Goal: Task Accomplishment & Management: Manage account settings

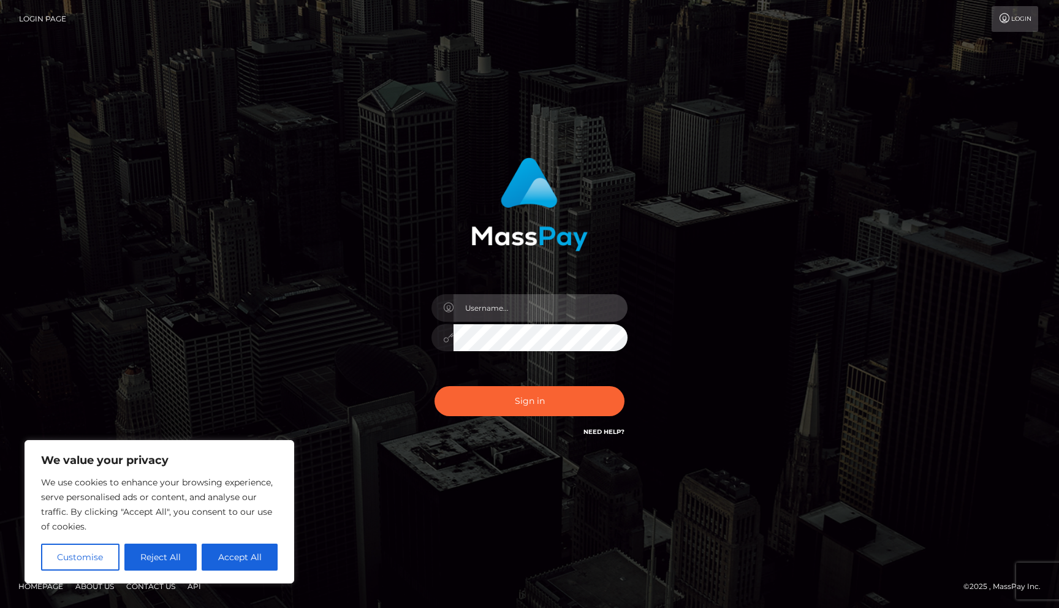
click at [542, 311] on input "text" at bounding box center [540, 308] width 174 height 28
type input "[EMAIL_ADDRESS][DOMAIN_NAME]"
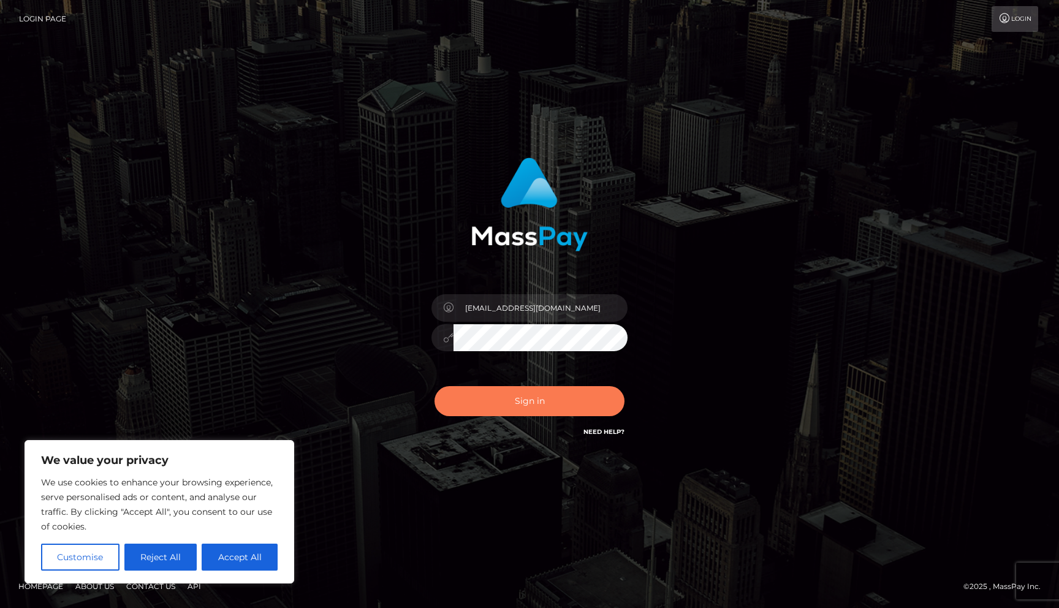
click at [537, 388] on button "Sign in" at bounding box center [529, 401] width 190 height 30
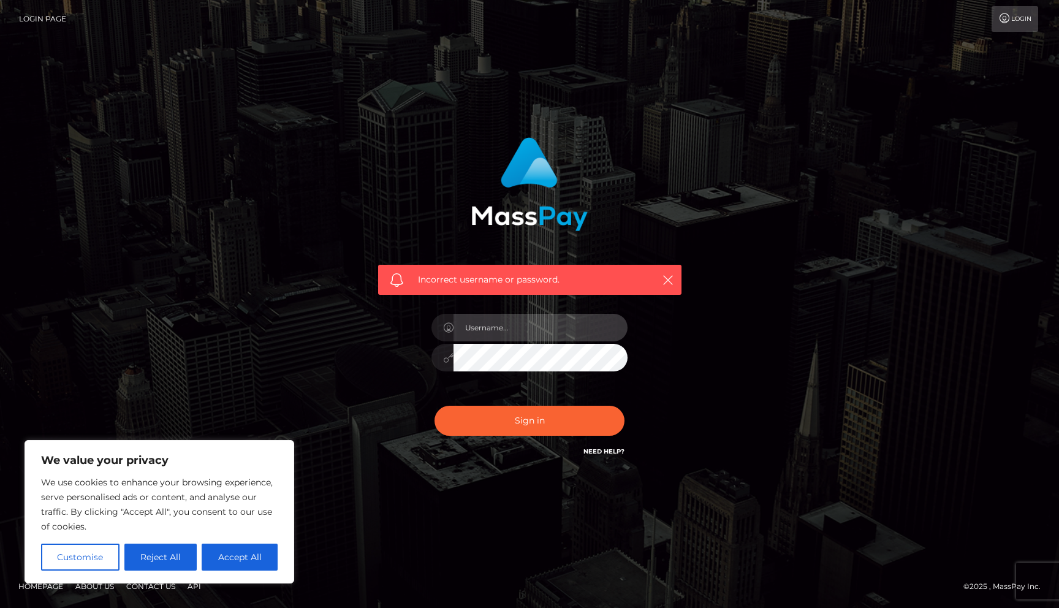
click at [535, 325] on input "text" at bounding box center [540, 328] width 174 height 28
type input "[EMAIL_ADDRESS][DOMAIN_NAME]"
click at [371, 414] on div "Incorrect username or password. lunarnovalust8@gmail.com" at bounding box center [530, 298] width 322 height 340
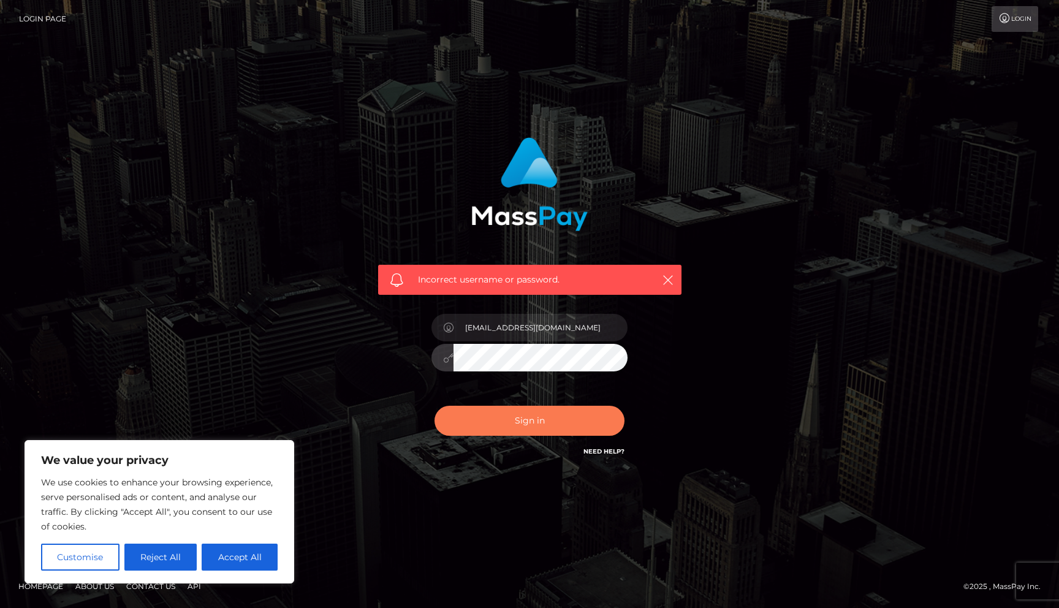
click at [471, 434] on button "Sign in" at bounding box center [529, 421] width 190 height 30
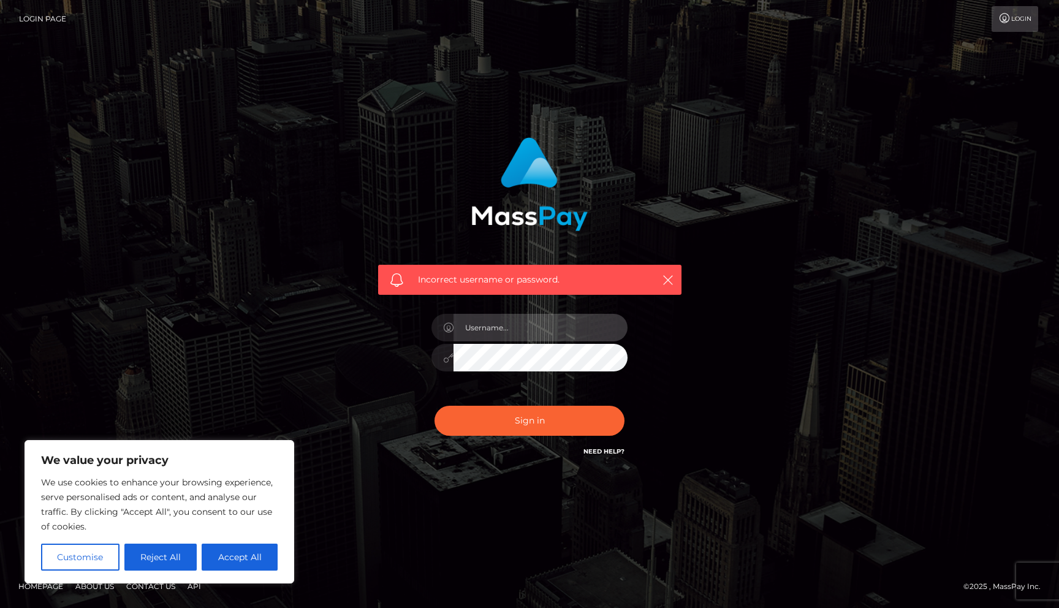
click at [506, 335] on input "text" at bounding box center [540, 328] width 174 height 28
type input "[EMAIL_ADDRESS][DOMAIN_NAME]"
drag, startPoint x: 576, startPoint y: 325, endPoint x: 456, endPoint y: 324, distance: 120.1
click at [456, 324] on input "[EMAIL_ADDRESS][DOMAIN_NAME]" at bounding box center [540, 328] width 174 height 28
click at [602, 455] on link "Need Help?" at bounding box center [603, 451] width 41 height 8
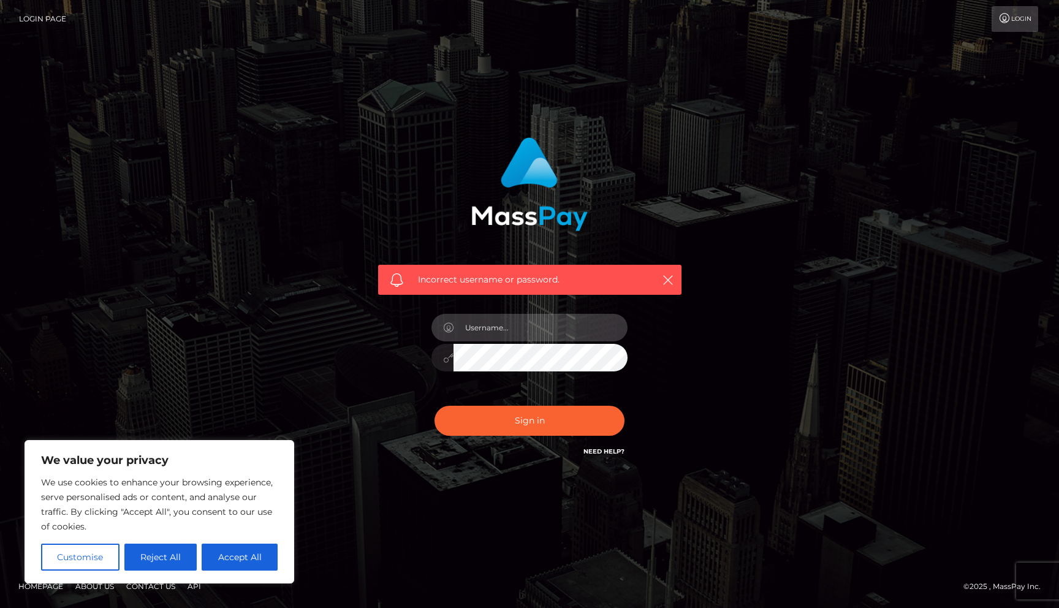
click at [512, 324] on input "text" at bounding box center [540, 328] width 174 height 28
type input "[EMAIL_ADDRESS][DOMAIN_NAME]"
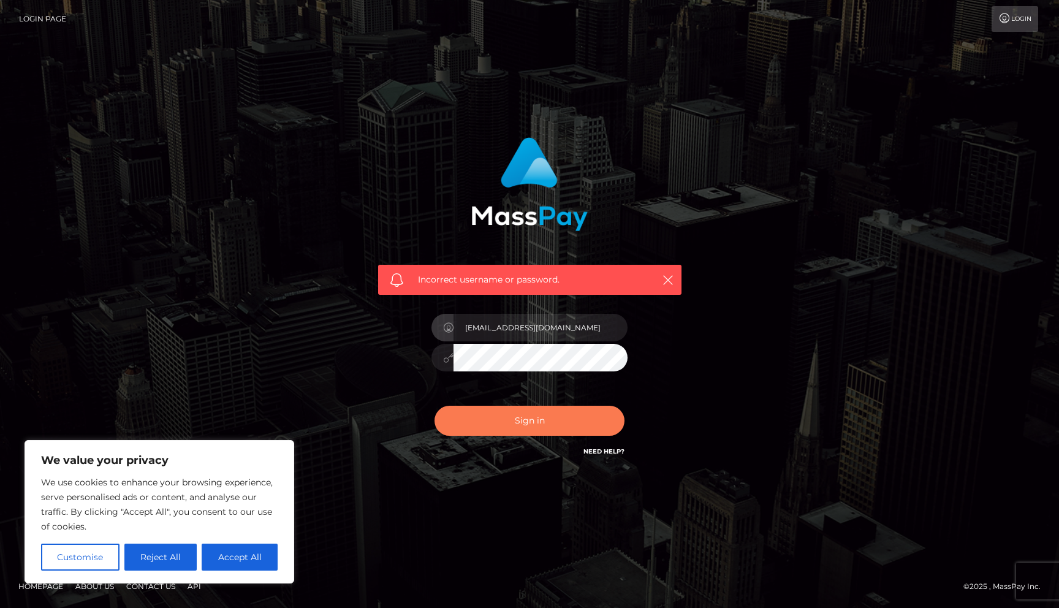
click at [510, 424] on button "Sign in" at bounding box center [529, 421] width 190 height 30
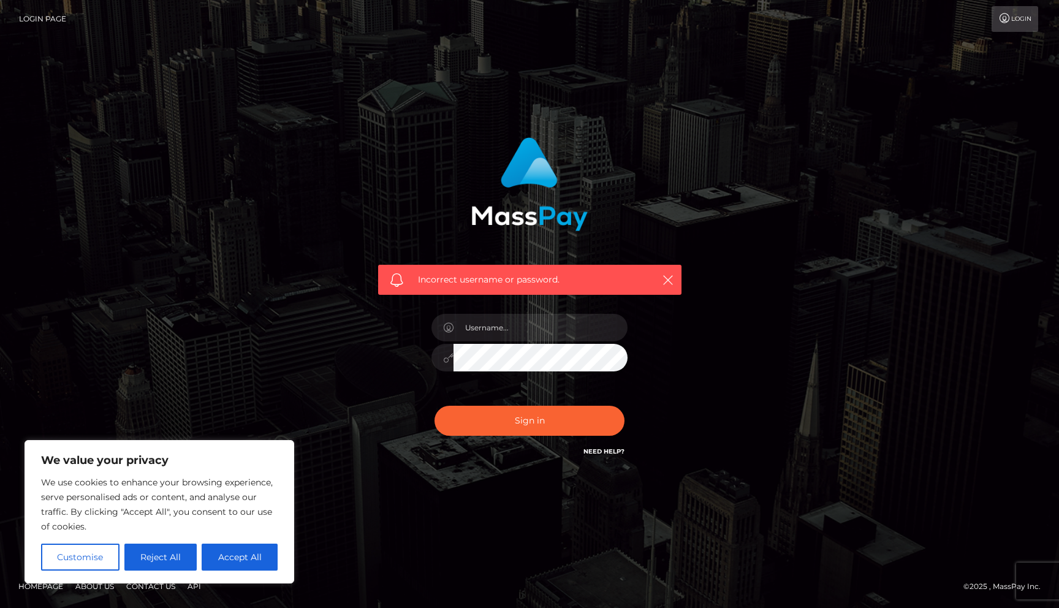
click at [449, 327] on icon at bounding box center [448, 328] width 10 height 10
click at [469, 331] on input "text" at bounding box center [540, 328] width 174 height 28
type input "[EMAIL_ADDRESS][DOMAIN_NAME]"
drag, startPoint x: 575, startPoint y: 330, endPoint x: 441, endPoint y: 328, distance: 133.6
click at [441, 328] on div "[EMAIL_ADDRESS][DOMAIN_NAME]" at bounding box center [529, 326] width 196 height 24
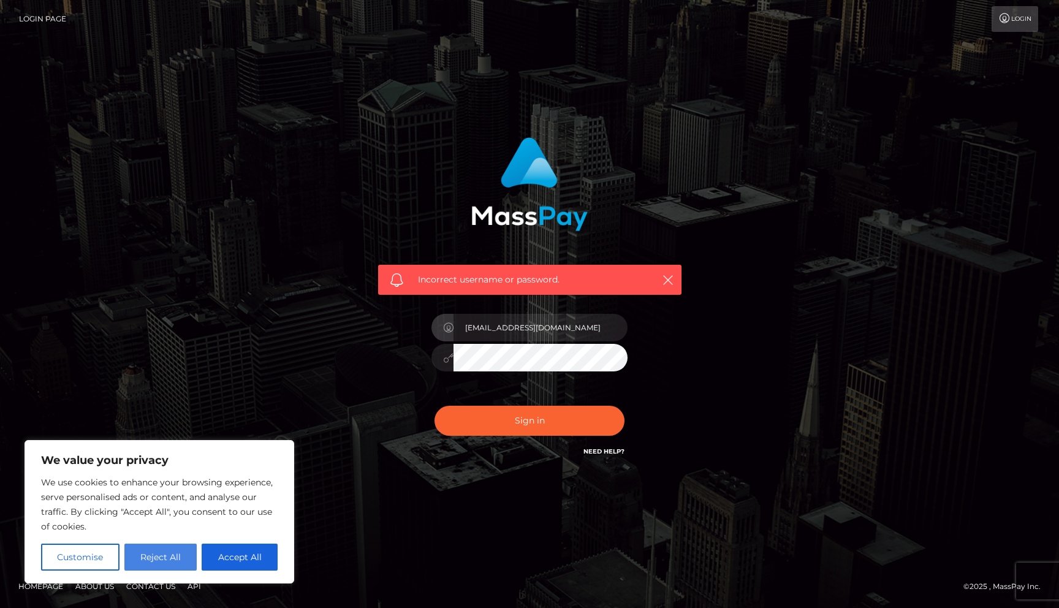
click at [170, 556] on button "Reject All" at bounding box center [160, 557] width 73 height 27
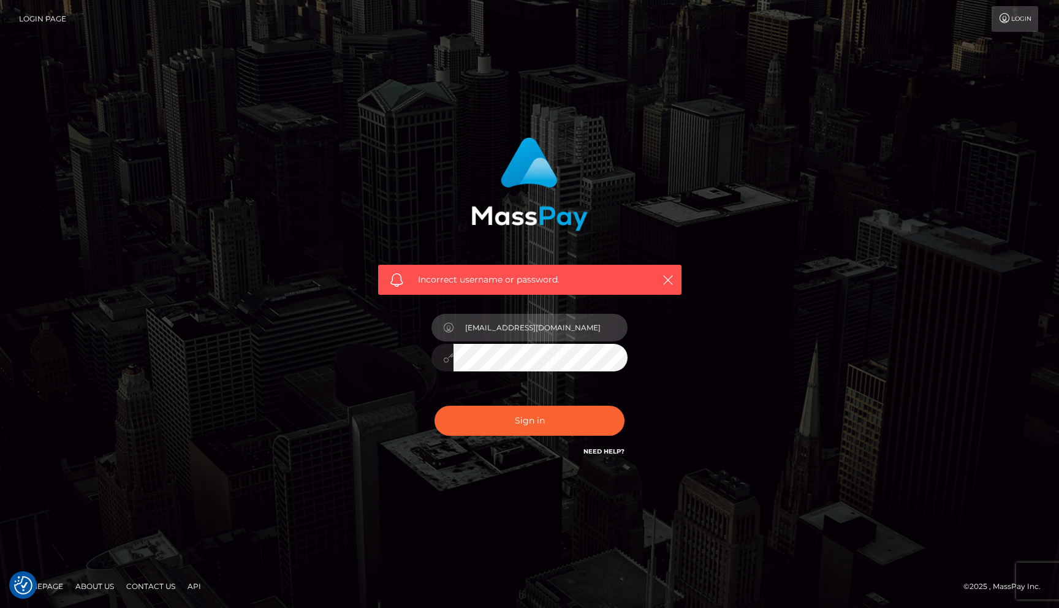
drag, startPoint x: 591, startPoint y: 338, endPoint x: 449, endPoint y: 326, distance: 142.1
click at [449, 326] on div "[EMAIL_ADDRESS][DOMAIN_NAME]" at bounding box center [529, 326] width 196 height 24
type input "livseverin"
click at [434, 406] on button "Sign in" at bounding box center [529, 421] width 190 height 30
click at [491, 332] on input "text" at bounding box center [540, 328] width 174 height 28
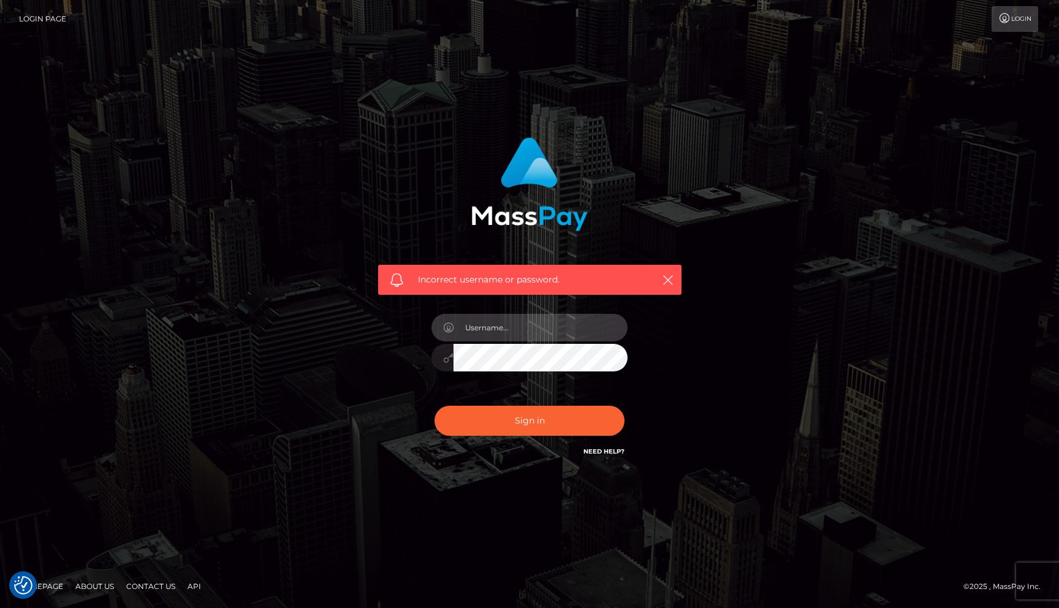
type input "[EMAIL_ADDRESS][DOMAIN_NAME]"
click at [668, 281] on icon "button" at bounding box center [668, 280] width 12 height 12
click at [429, 352] on div "[EMAIL_ADDRESS][DOMAIN_NAME]" at bounding box center [529, 352] width 214 height 94
click at [434, 406] on button "Sign in" at bounding box center [529, 421] width 190 height 30
click at [517, 321] on input "text" at bounding box center [540, 328] width 174 height 28
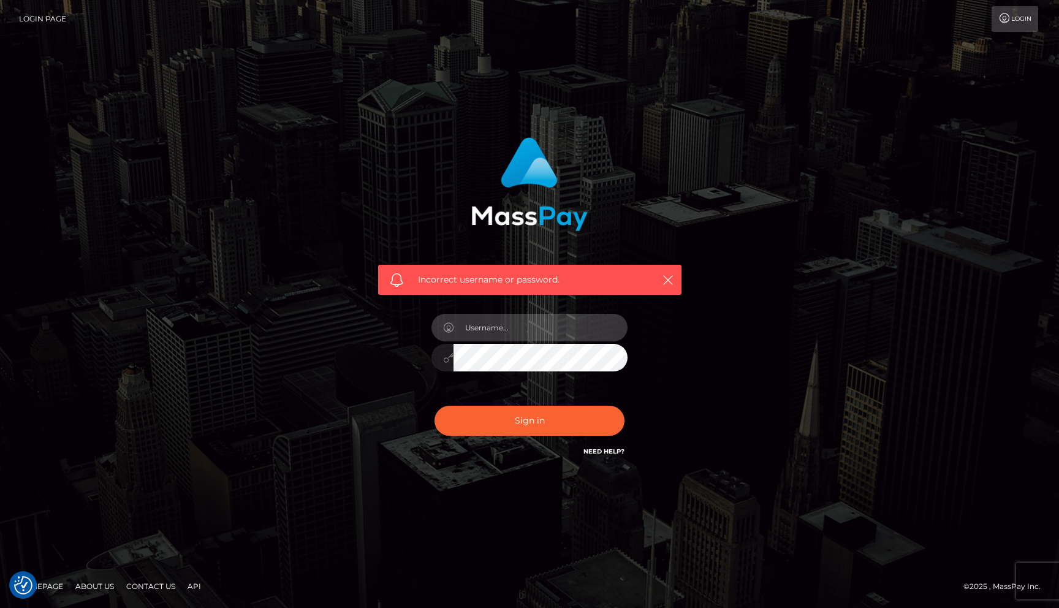
type input "[EMAIL_ADDRESS][DOMAIN_NAME]"
click at [433, 358] on div at bounding box center [529, 356] width 196 height 24
click at [480, 390] on div "lunarnovalust8@gmail.com" at bounding box center [529, 352] width 214 height 94
click at [1012, 30] on link "Login" at bounding box center [1014, 19] width 47 height 26
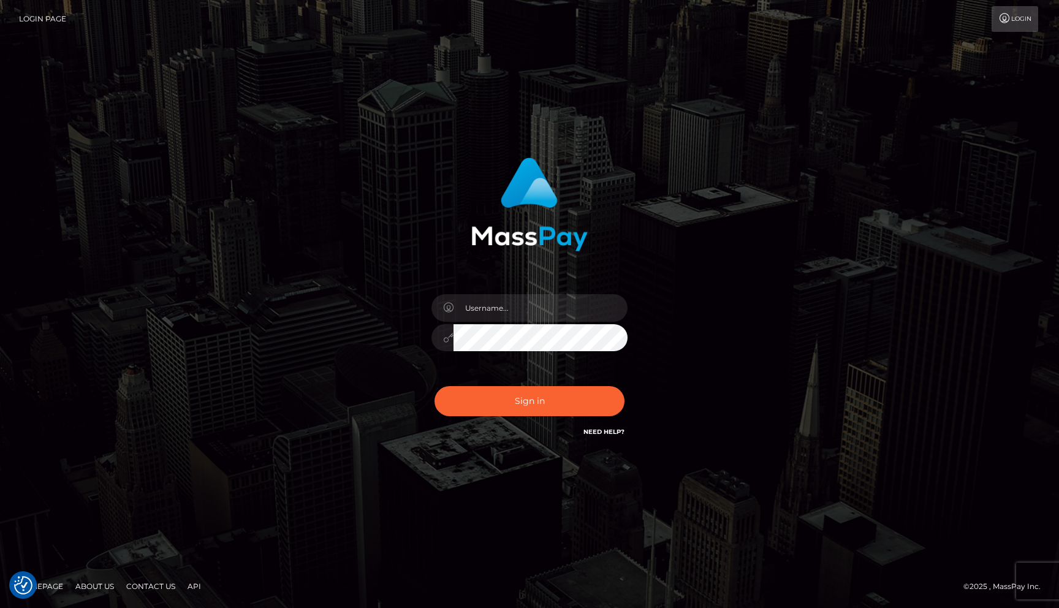
click at [583, 321] on div at bounding box center [529, 332] width 214 height 94
click at [584, 311] on input "text" at bounding box center [540, 308] width 174 height 28
type input "[EMAIL_ADDRESS][DOMAIN_NAME]"
click at [442, 335] on div at bounding box center [529, 336] width 196 height 24
click at [434, 386] on button "Sign in" at bounding box center [529, 401] width 190 height 30
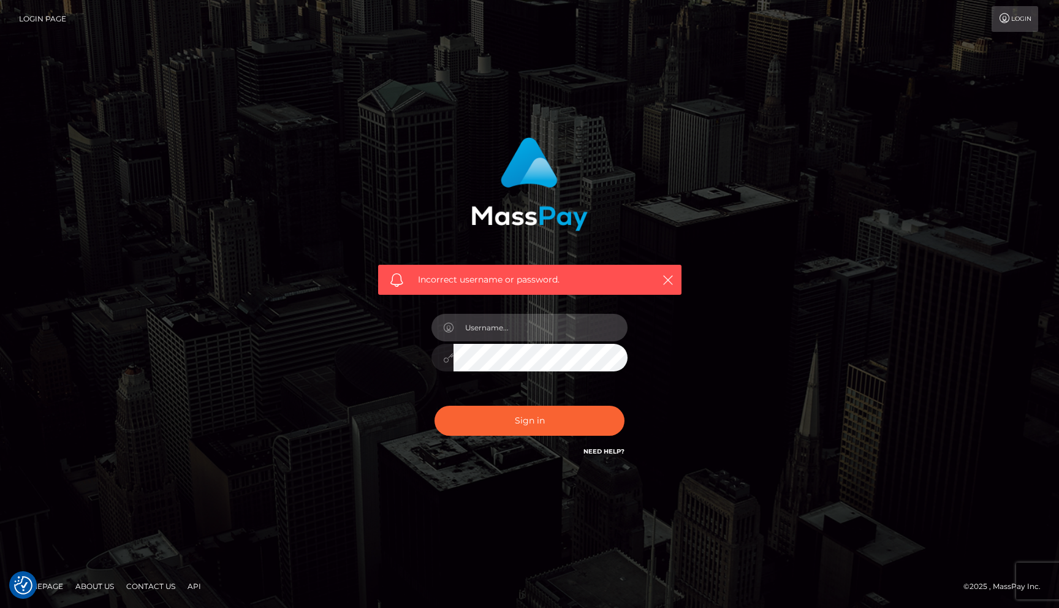
click at [481, 324] on input "text" at bounding box center [540, 328] width 174 height 28
type input "[EMAIL_ADDRESS][DOMAIN_NAME]"
click at [600, 458] on div "Need Help?" at bounding box center [603, 452] width 41 height 15
click at [606, 454] on link "Need Help?" at bounding box center [603, 451] width 41 height 8
click at [205, 448] on div "Incorrect username or password. lunarnovalust8@gmail.com" at bounding box center [529, 304] width 699 height 352
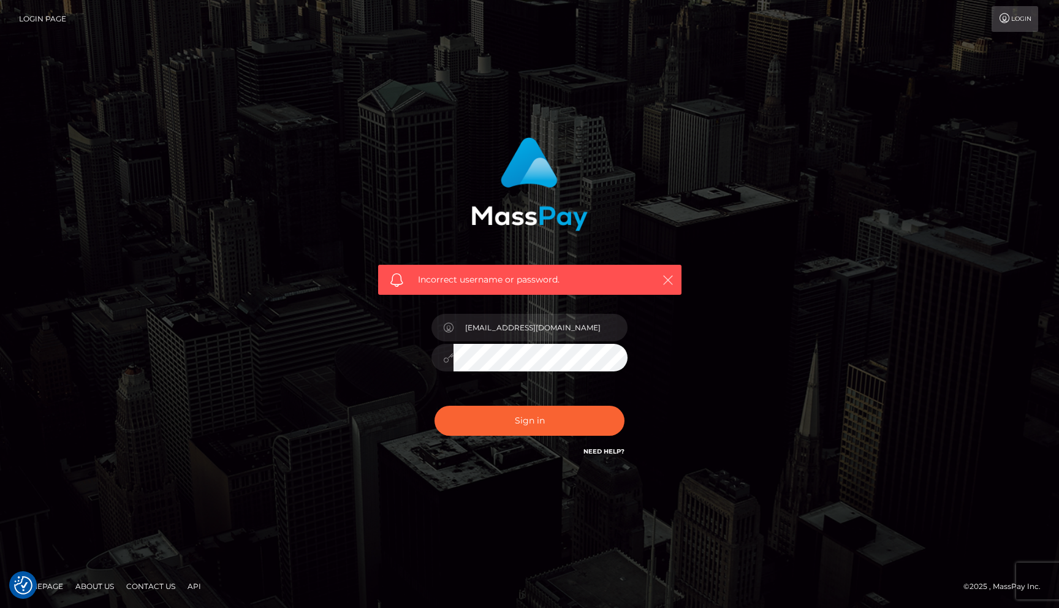
click at [672, 275] on icon "button" at bounding box center [668, 280] width 12 height 12
click at [672, 277] on icon "button" at bounding box center [668, 280] width 12 height 12
click at [671, 277] on icon "button" at bounding box center [668, 280] width 12 height 12
click at [1015, 26] on link "Login" at bounding box center [1014, 19] width 47 height 26
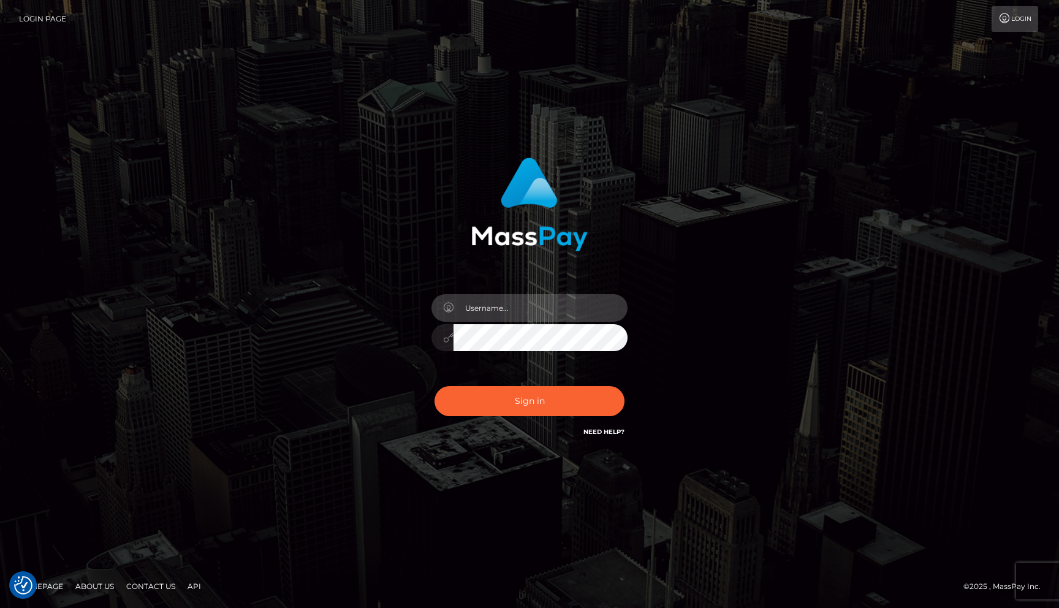
click at [574, 308] on input "text" at bounding box center [540, 308] width 174 height 28
type input "[EMAIL_ADDRESS][DOMAIN_NAME]"
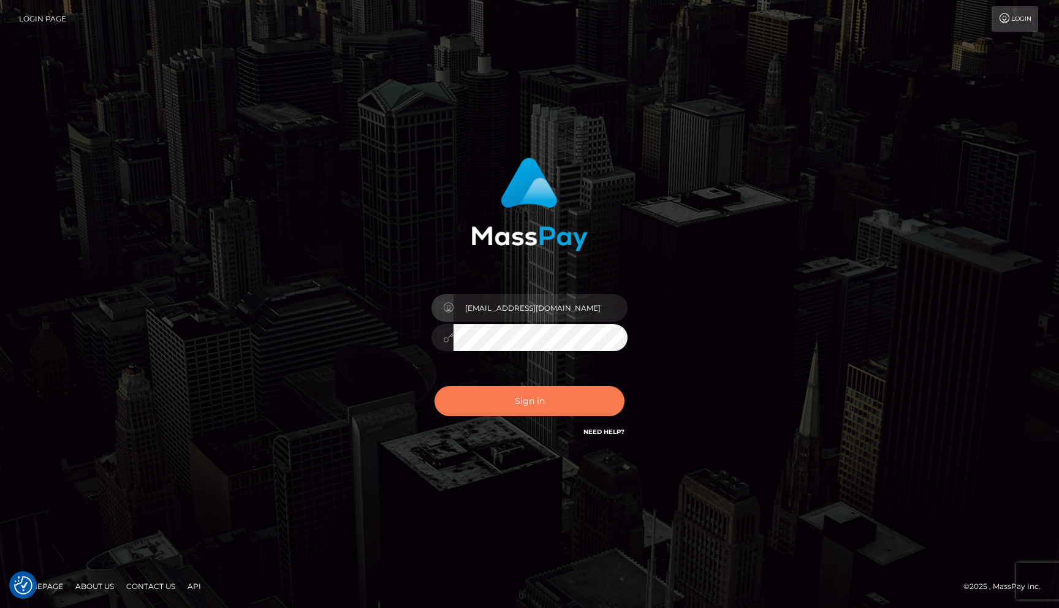
click at [568, 388] on button "Sign in" at bounding box center [529, 401] width 190 height 30
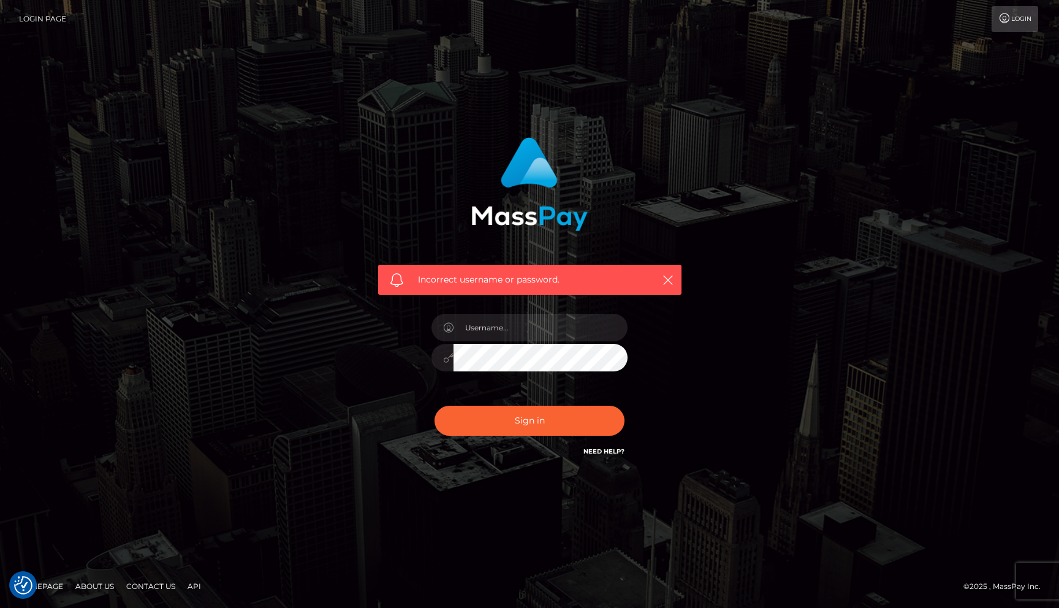
click at [37, 23] on link "Login Page" at bounding box center [42, 19] width 47 height 26
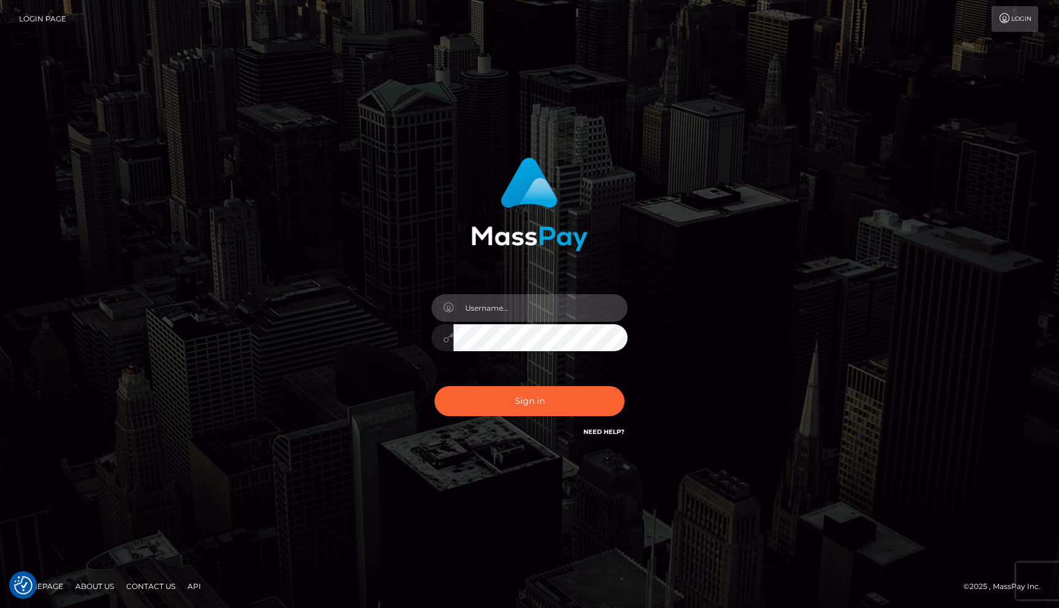
click at [498, 310] on input "text" at bounding box center [540, 308] width 174 height 28
drag, startPoint x: 597, startPoint y: 301, endPoint x: 613, endPoint y: 304, distance: 16.1
click at [613, 304] on input "lunarnovalust8@gmail.com" at bounding box center [540, 308] width 174 height 28
type input "daerliv_"
click at [434, 386] on button "Sign in" at bounding box center [529, 401] width 190 height 30
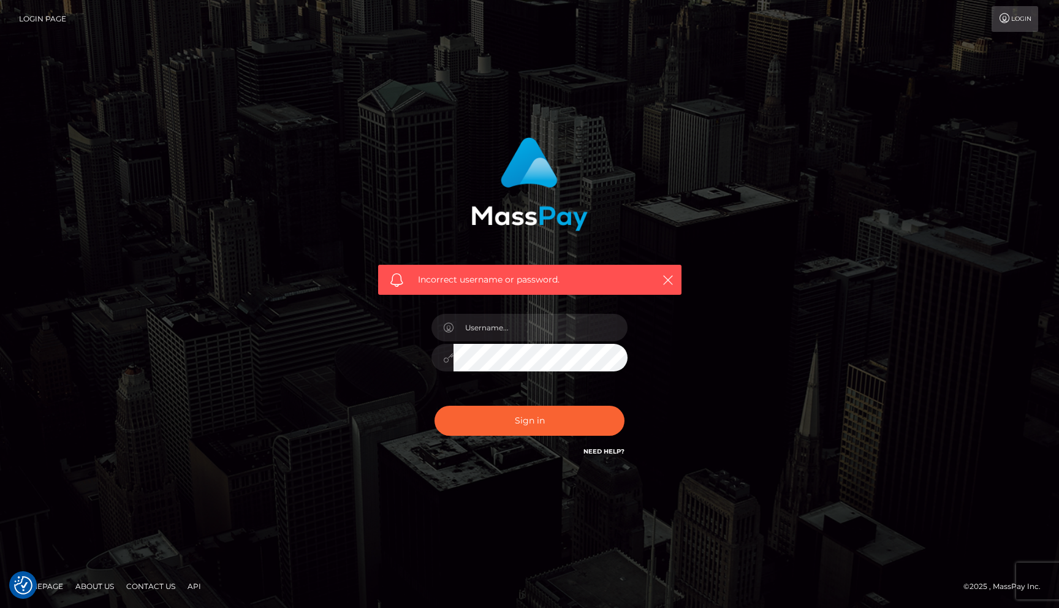
click at [1028, 28] on link "Login" at bounding box center [1014, 19] width 47 height 26
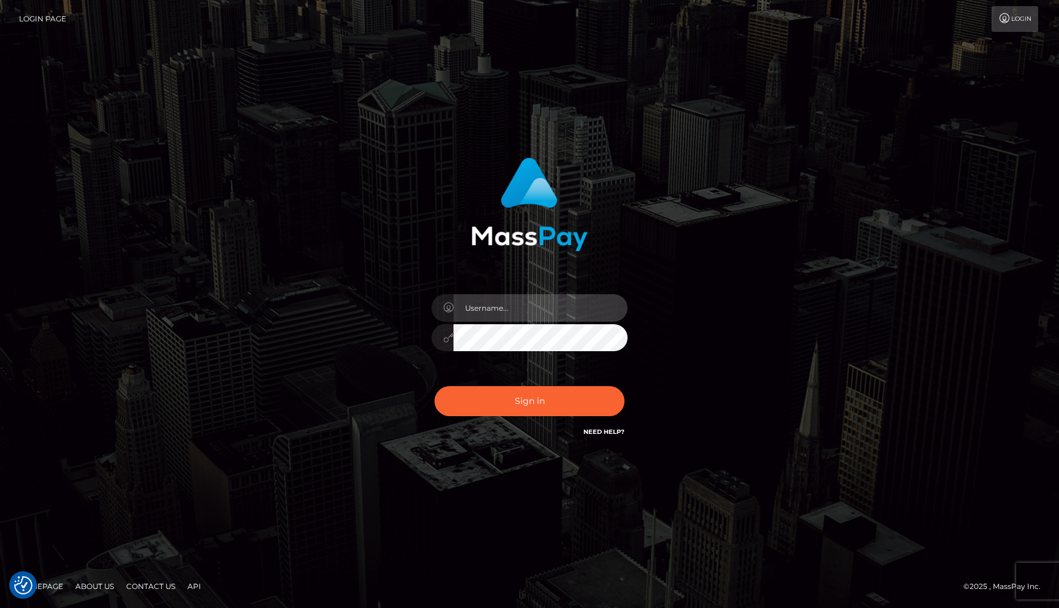
click at [479, 314] on input "text" at bounding box center [540, 308] width 174 height 28
drag, startPoint x: 590, startPoint y: 315, endPoint x: 452, endPoint y: 302, distance: 138.5
click at [452, 302] on div "lunarnovalust8@gmail.com" at bounding box center [529, 306] width 196 height 24
type input "livseverin"
click at [434, 386] on button "Sign in" at bounding box center [529, 401] width 190 height 30
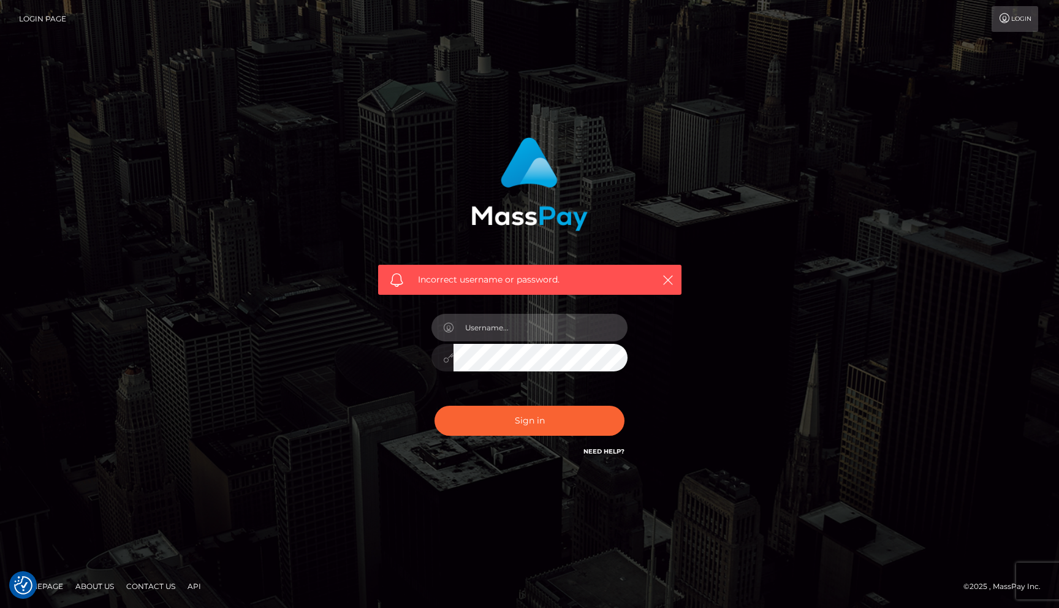
click at [495, 325] on input "text" at bounding box center [540, 328] width 174 height 28
drag, startPoint x: 577, startPoint y: 338, endPoint x: 452, endPoint y: 319, distance: 126.5
click at [451, 323] on div "[EMAIL_ADDRESS][DOMAIN_NAME]" at bounding box center [529, 326] width 196 height 24
type input "clarecas2004"
click at [434, 406] on button "Sign in" at bounding box center [529, 421] width 190 height 30
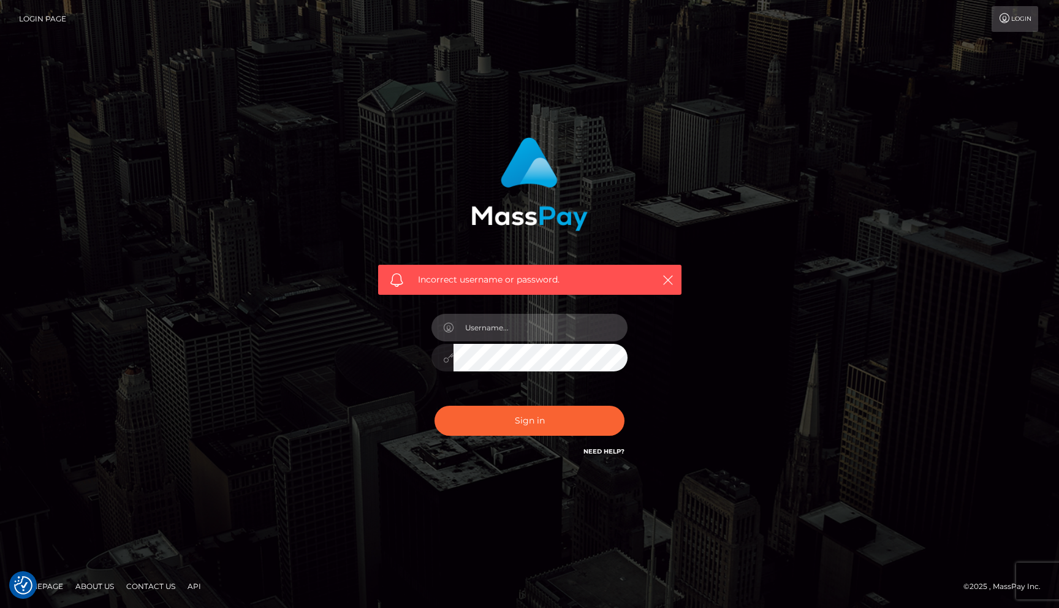
click at [504, 320] on input "text" at bounding box center [540, 328] width 174 height 28
drag, startPoint x: 583, startPoint y: 335, endPoint x: 450, endPoint y: 320, distance: 133.8
click at [450, 320] on div "[EMAIL_ADDRESS][DOMAIN_NAME]" at bounding box center [529, 326] width 196 height 24
type input "clarecasalnuovo"
click at [434, 406] on button "Sign in" at bounding box center [529, 421] width 190 height 30
